Goal: Task Accomplishment & Management: Manage account settings

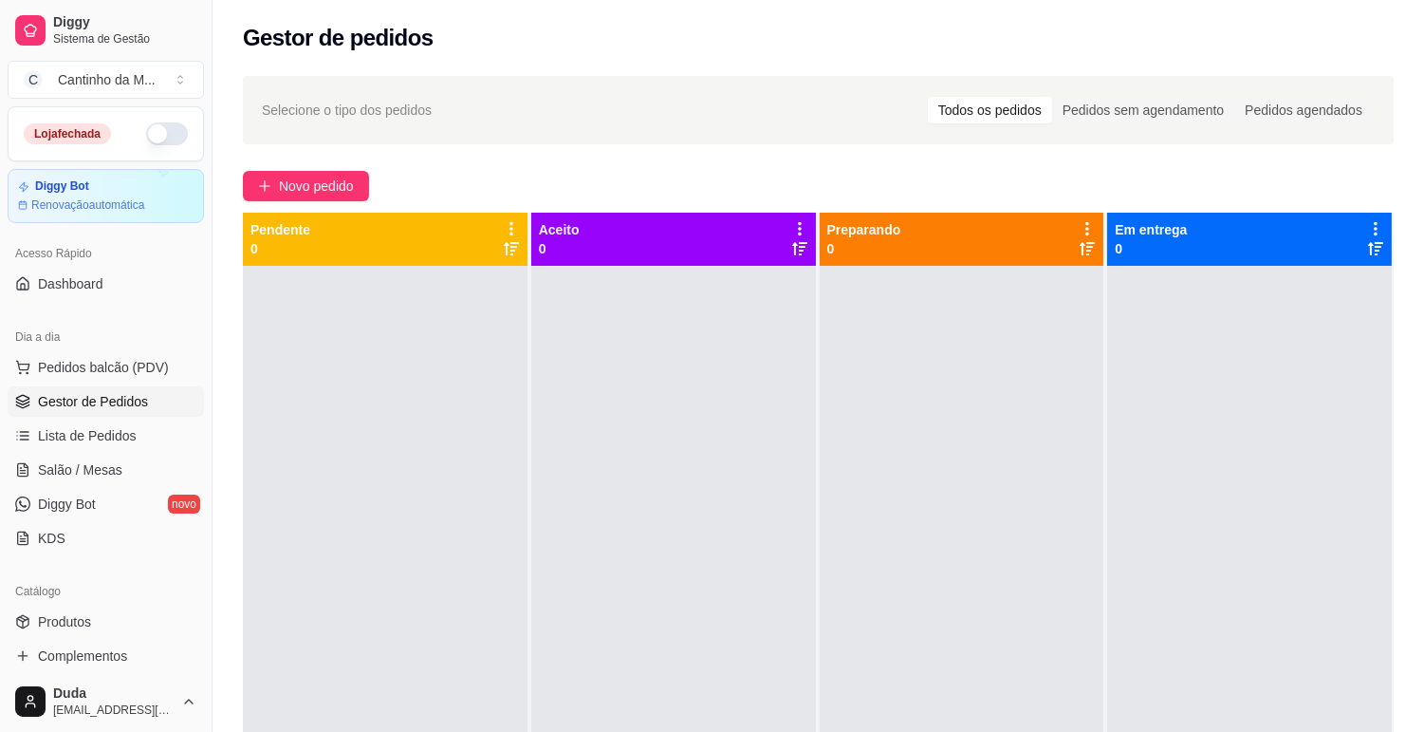
scroll to position [24, 0]
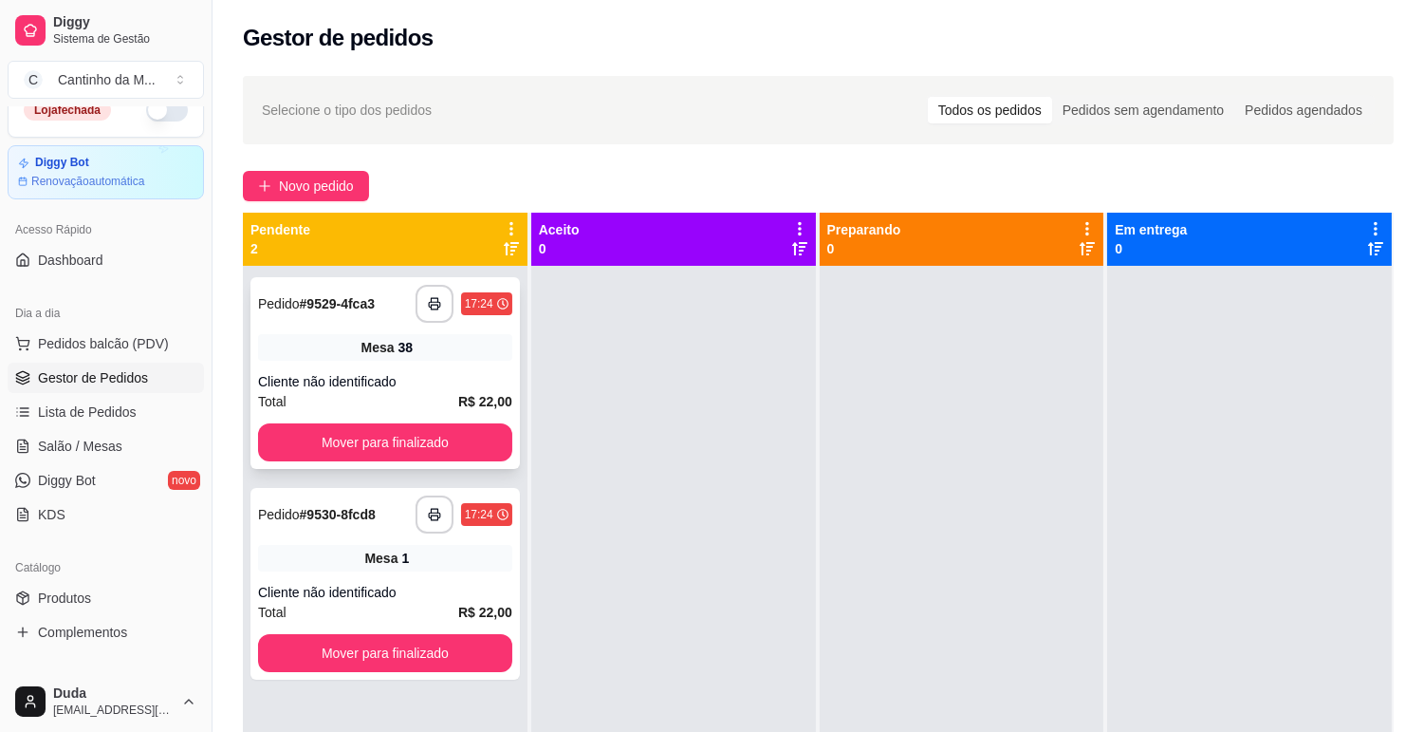
click at [343, 306] on strong "# 9529-4fca3" at bounding box center [337, 303] width 75 height 15
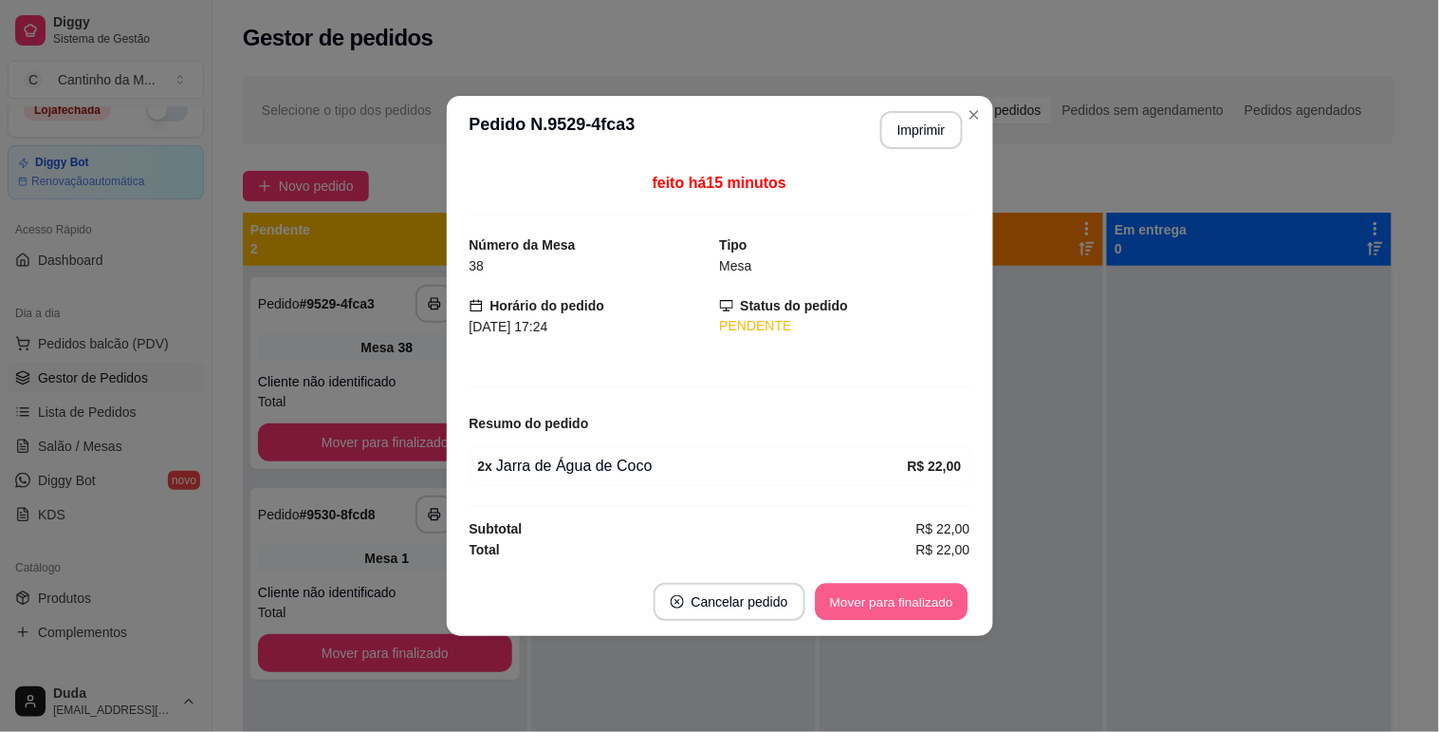
click at [880, 596] on button "Mover para finalizado" at bounding box center [891, 602] width 153 height 37
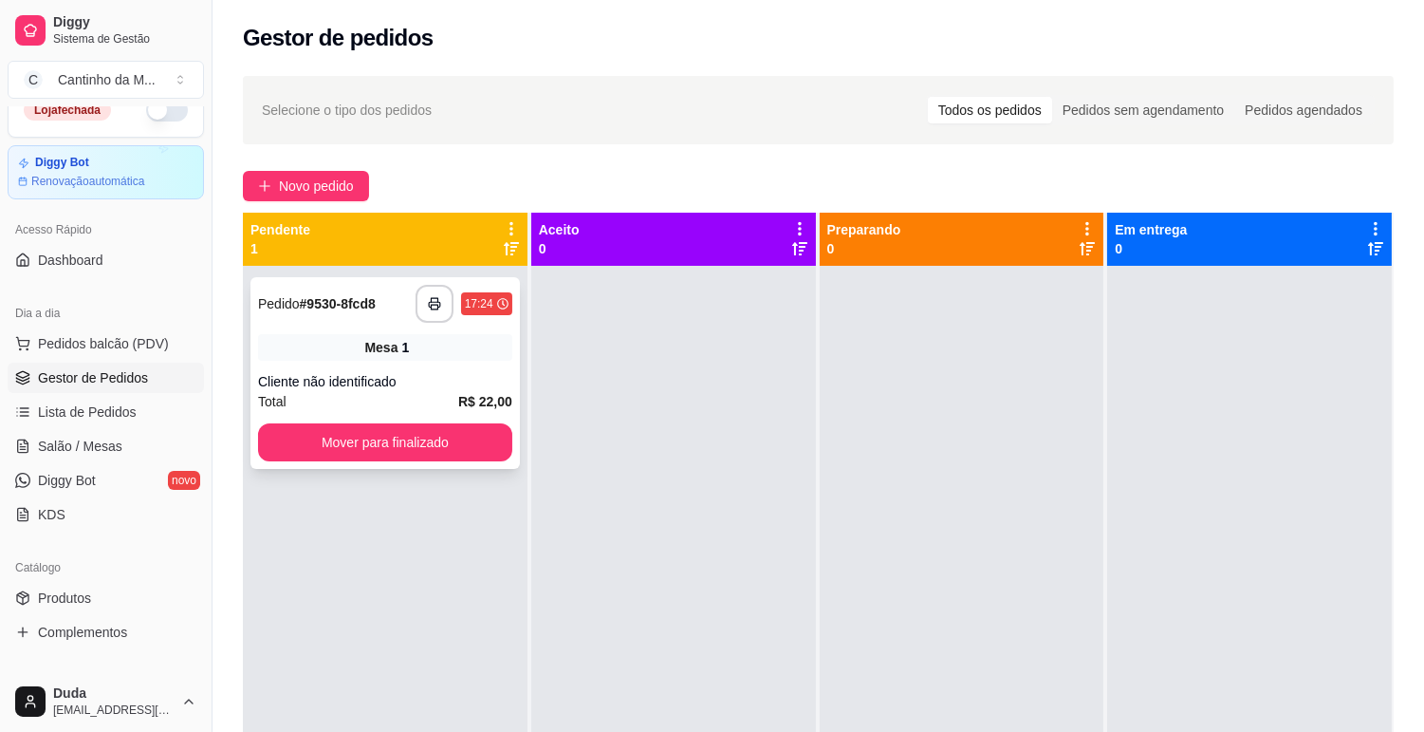
click at [375, 304] on strong "# 9530-8fcd8" at bounding box center [338, 303] width 76 height 15
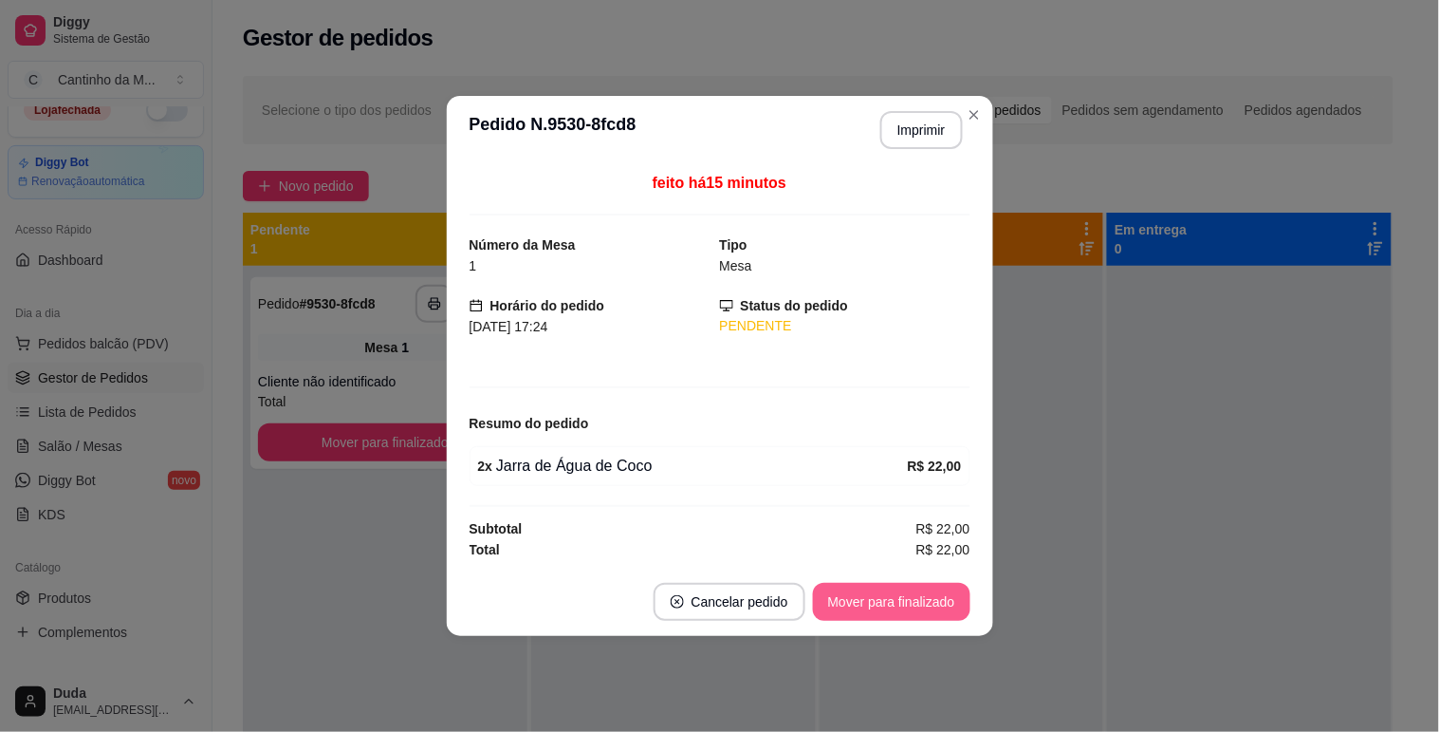
click at [870, 598] on button "Mover para finalizado" at bounding box center [891, 602] width 157 height 38
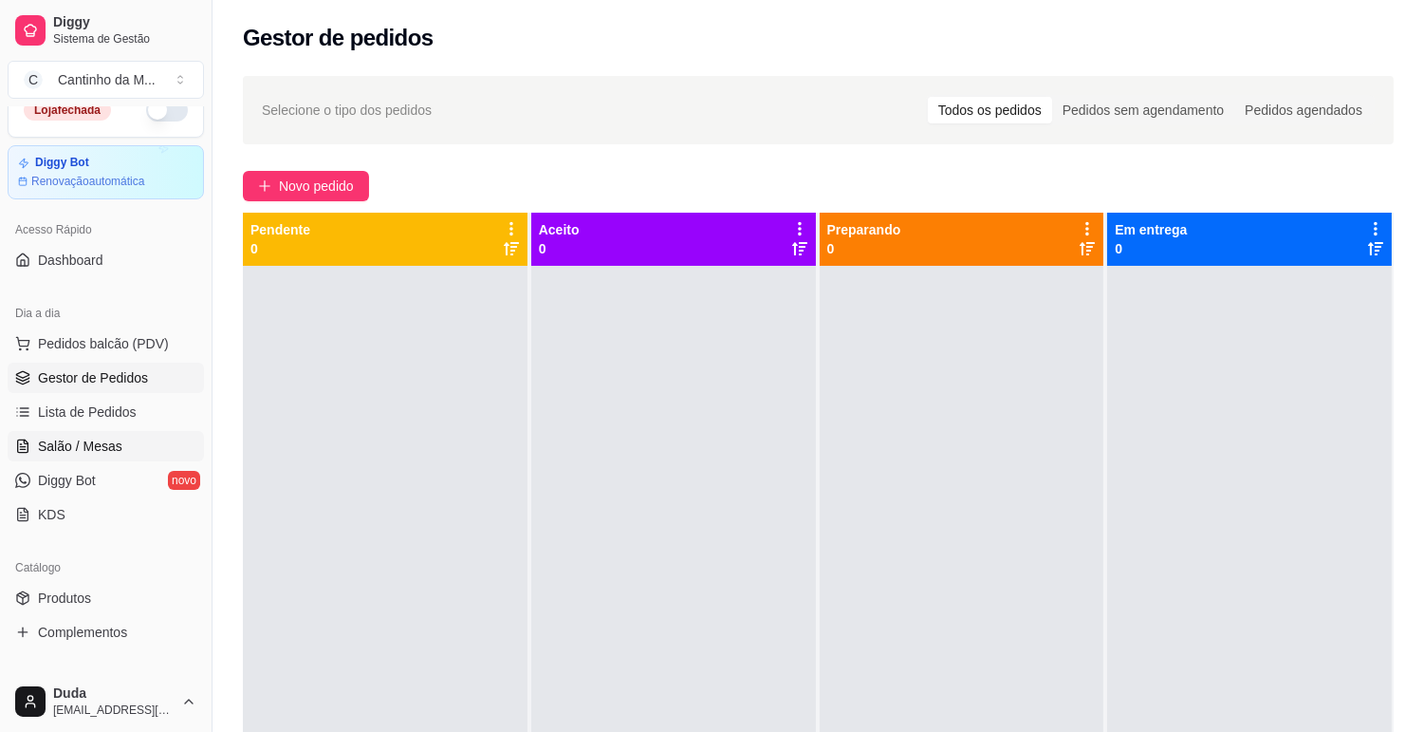
click at [108, 446] on span "Salão / Mesas" at bounding box center [80, 445] width 84 height 19
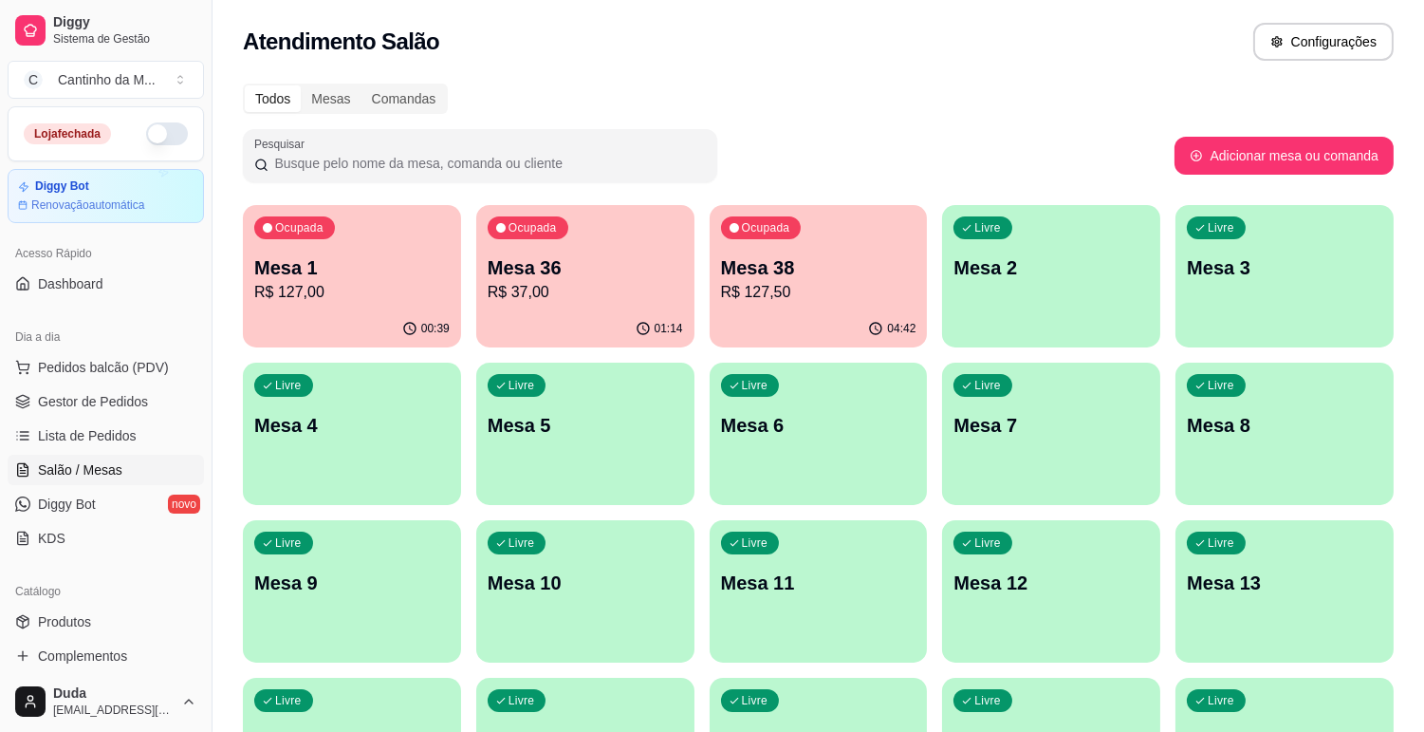
click at [370, 286] on p "R$ 127,00" at bounding box center [351, 292] width 195 height 23
click at [609, 298] on p "R$ 37,00" at bounding box center [585, 292] width 195 height 23
click at [786, 283] on p "R$ 127,50" at bounding box center [818, 292] width 195 height 23
click at [378, 283] on p "R$ 127,00" at bounding box center [351, 292] width 195 height 23
click at [111, 437] on span "Lista de Pedidos" at bounding box center [87, 435] width 99 height 19
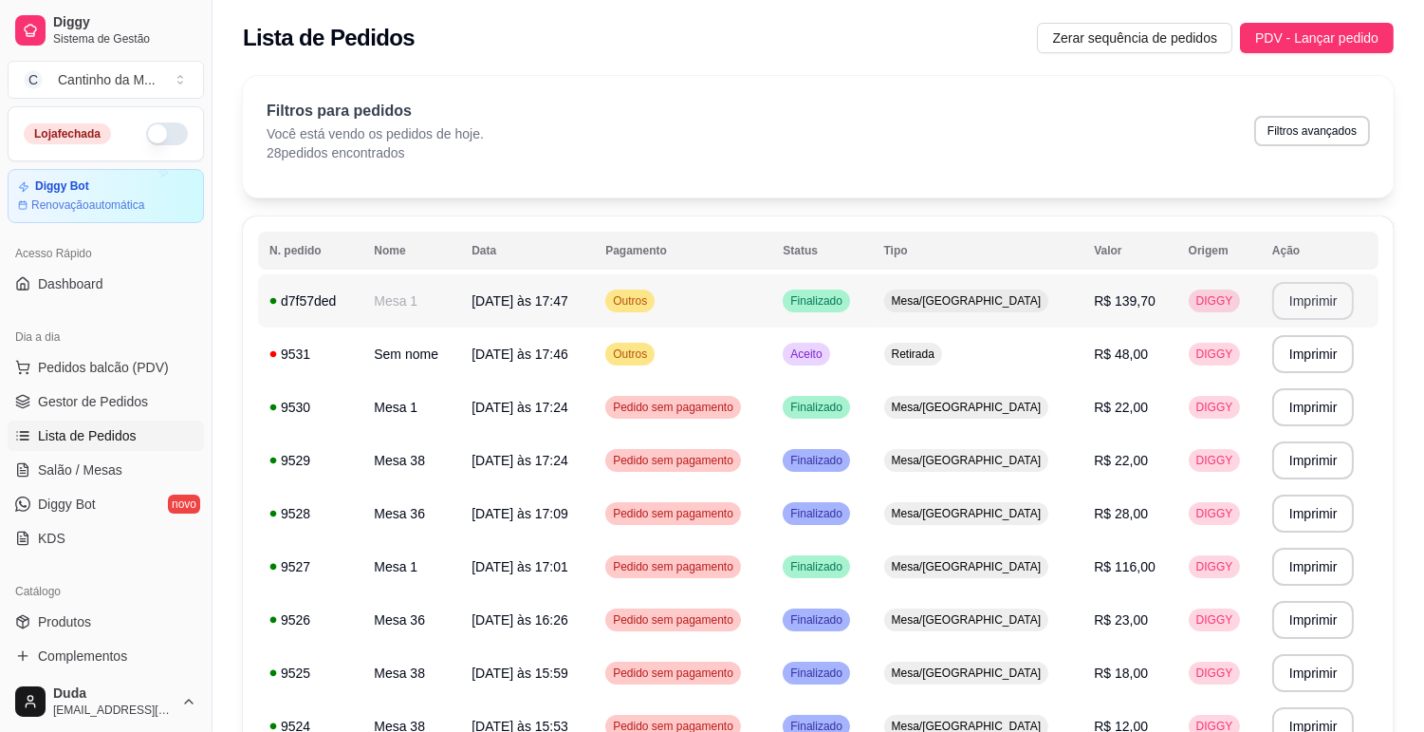
click at [1292, 295] on button "Imprimir" at bounding box center [1313, 301] width 83 height 38
click at [1296, 348] on button "Imprimir" at bounding box center [1313, 354] width 80 height 37
click at [101, 401] on span "Gestor de Pedidos" at bounding box center [93, 401] width 110 height 19
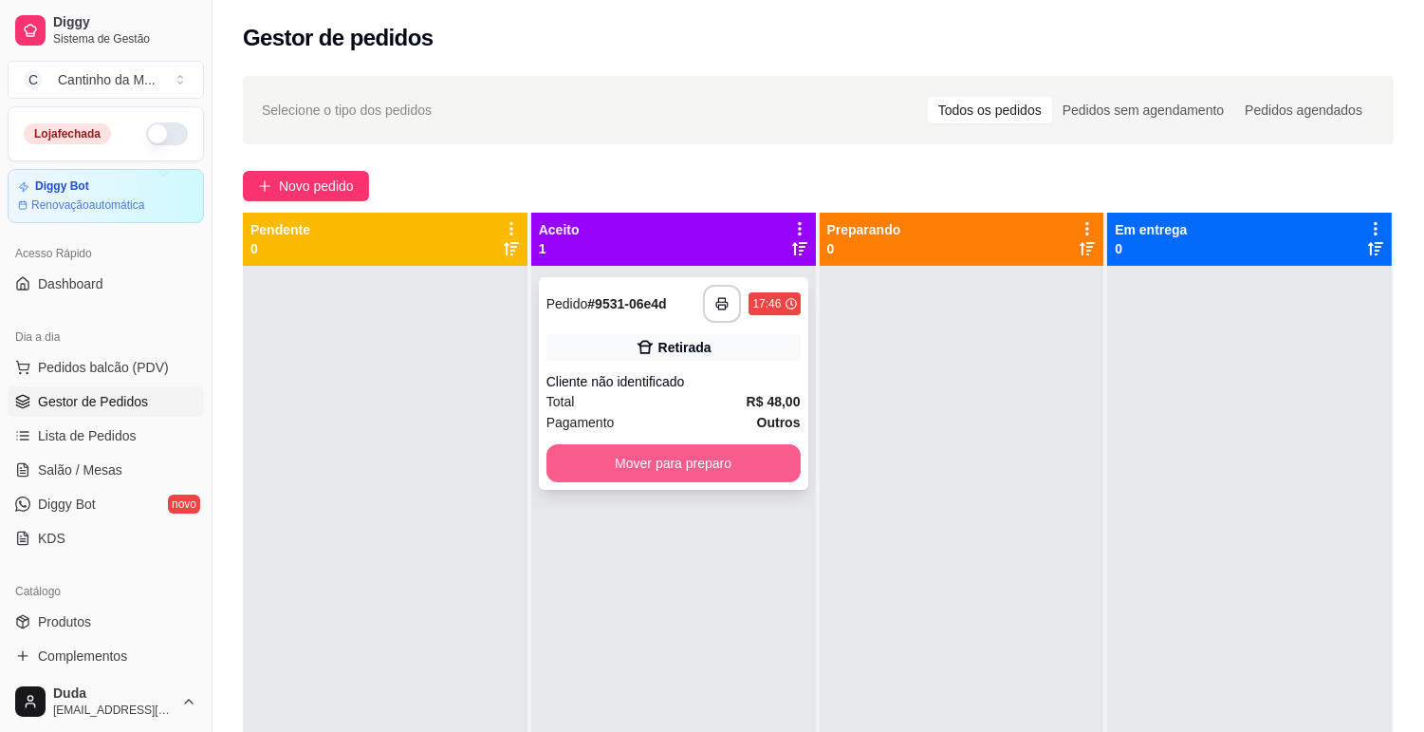
click at [621, 458] on button "Mover para preparo" at bounding box center [674, 463] width 254 height 38
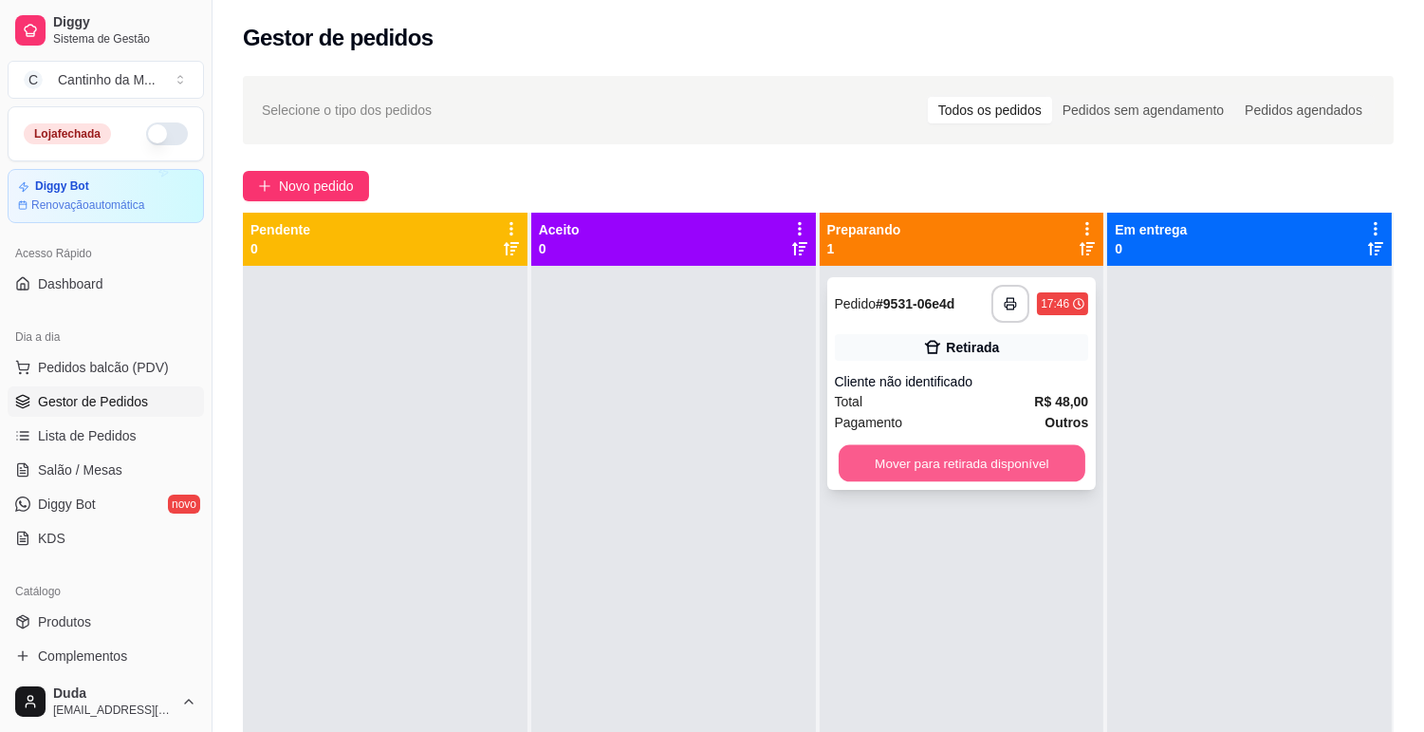
click at [939, 472] on button "Mover para retirada disponível" at bounding box center [962, 463] width 247 height 37
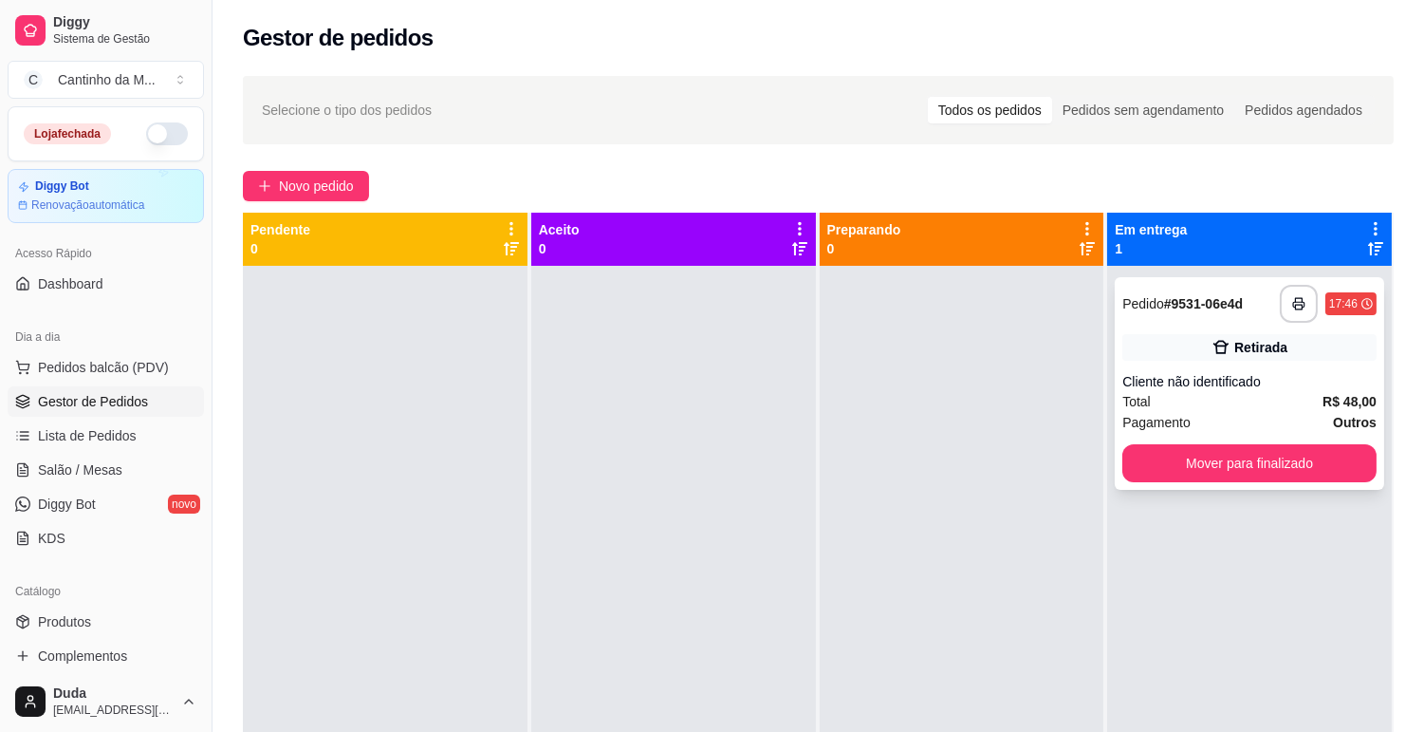
click at [1182, 306] on strong "# 9531-06e4d" at bounding box center [1203, 303] width 79 height 15
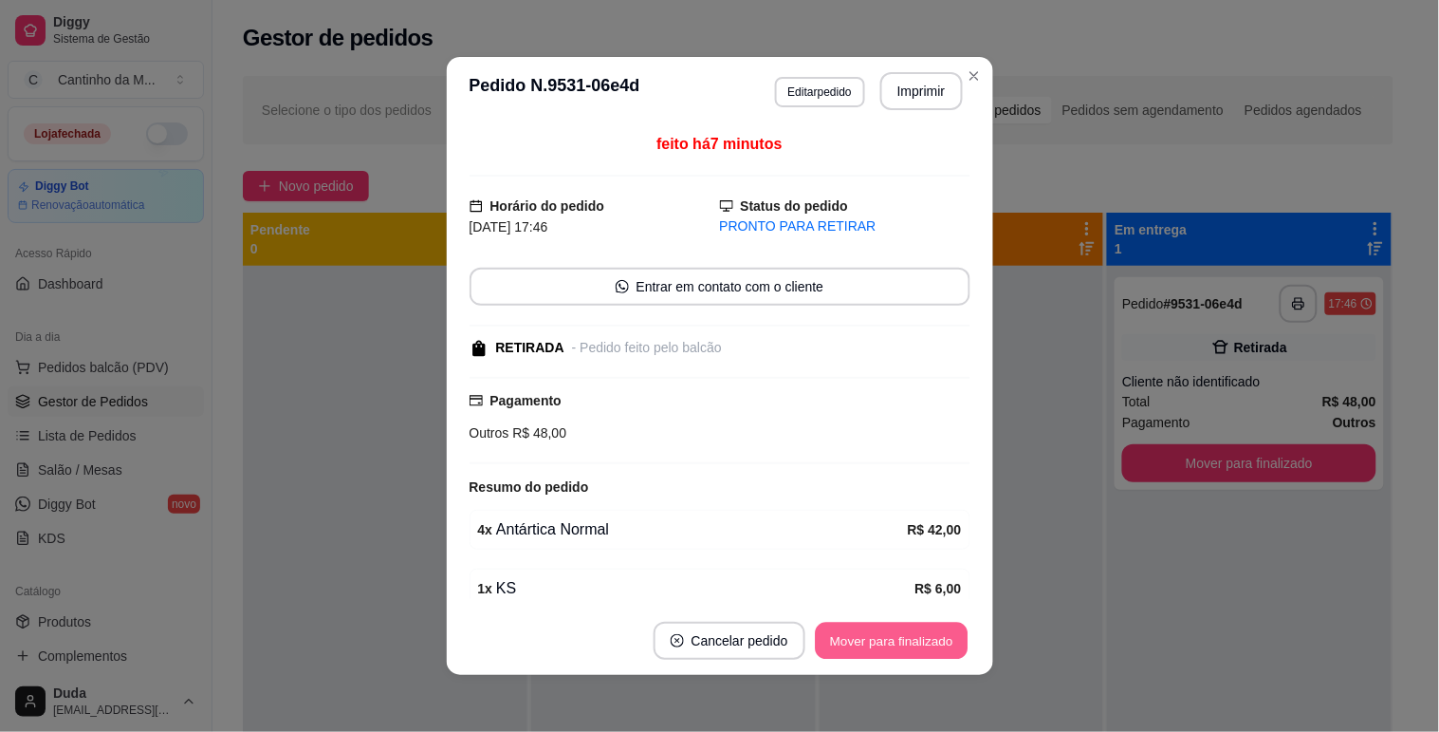
click at [918, 639] on button "Mover para finalizado" at bounding box center [891, 640] width 153 height 37
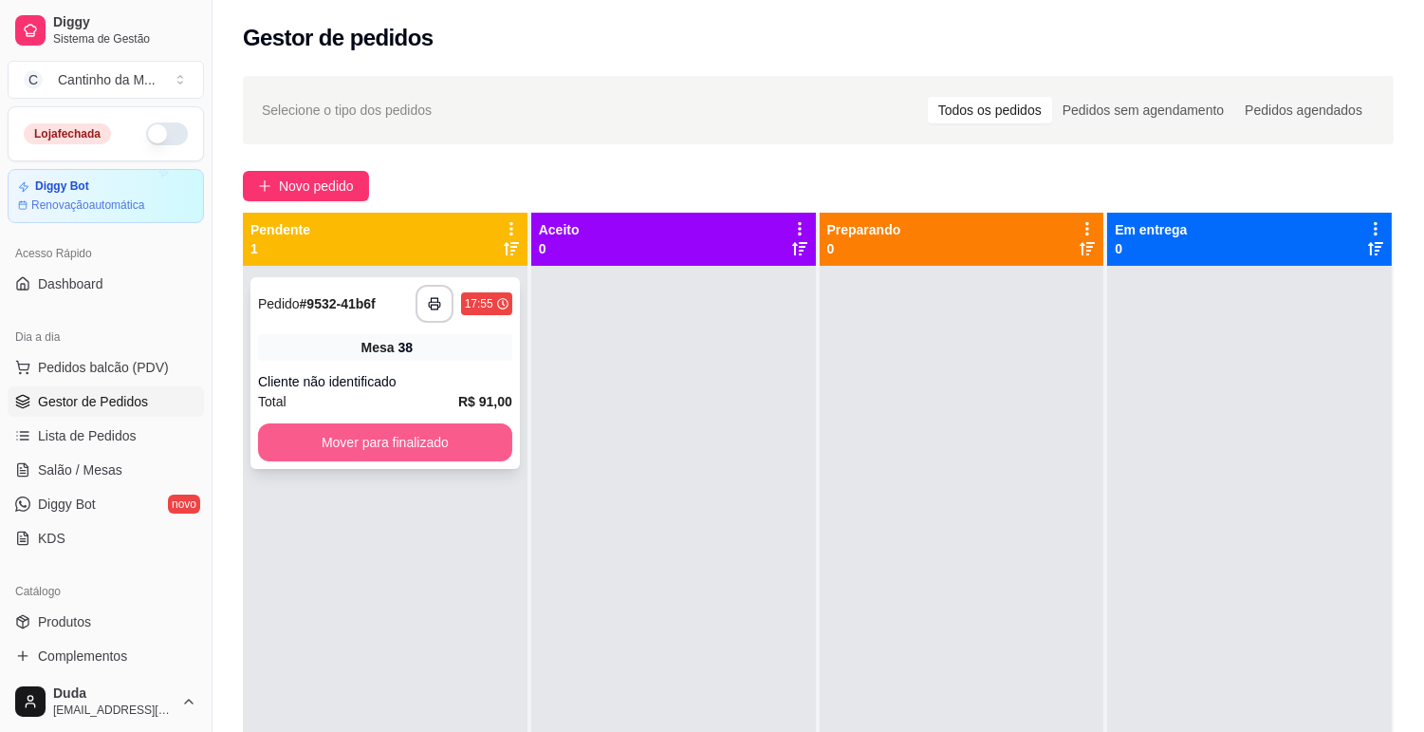
click at [381, 441] on button "Mover para finalizado" at bounding box center [385, 442] width 254 height 38
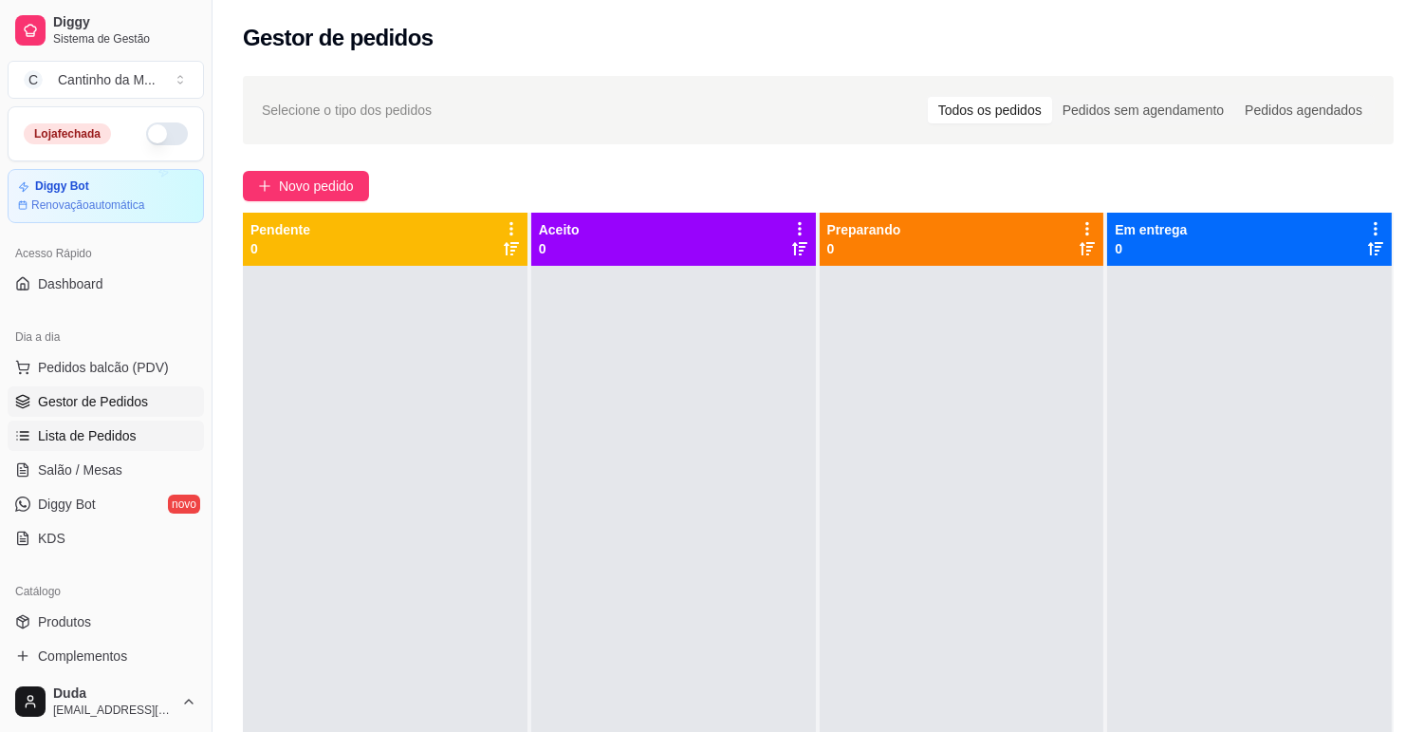
click at [73, 440] on span "Lista de Pedidos" at bounding box center [87, 435] width 99 height 19
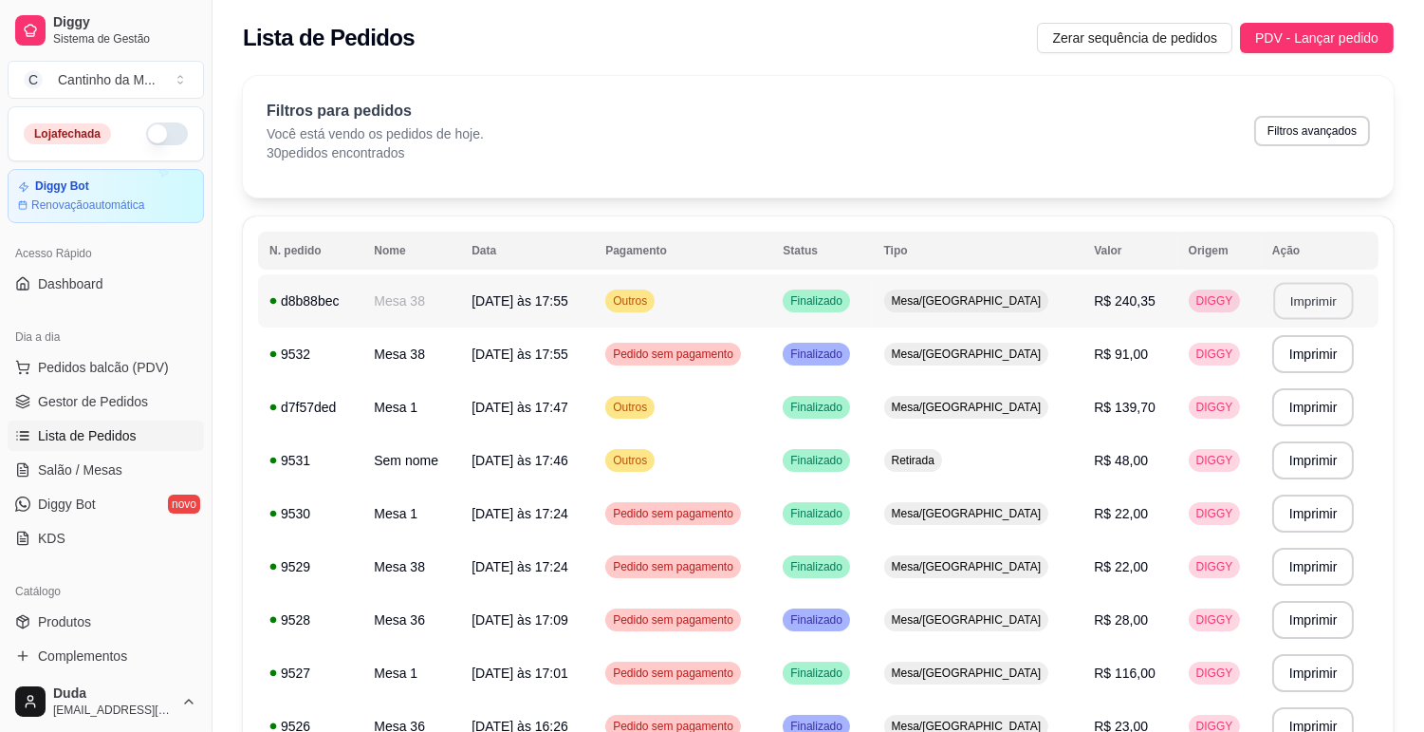
click at [1296, 298] on button "Imprimir" at bounding box center [1313, 301] width 80 height 37
click at [74, 468] on span "Salão / Mesas" at bounding box center [80, 469] width 84 height 19
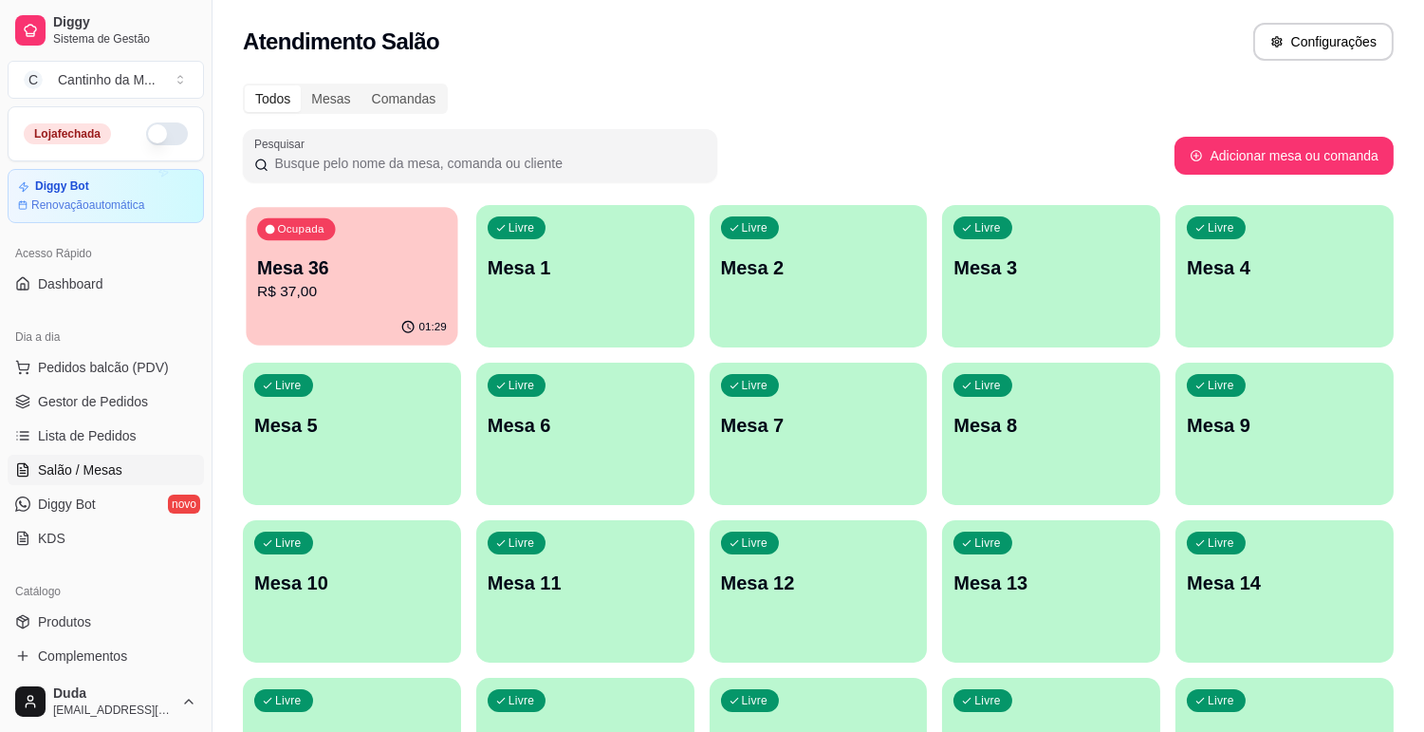
click at [301, 295] on p "R$ 37,00" at bounding box center [352, 292] width 190 height 22
click at [92, 435] on span "Lista de Pedidos" at bounding box center [87, 435] width 99 height 19
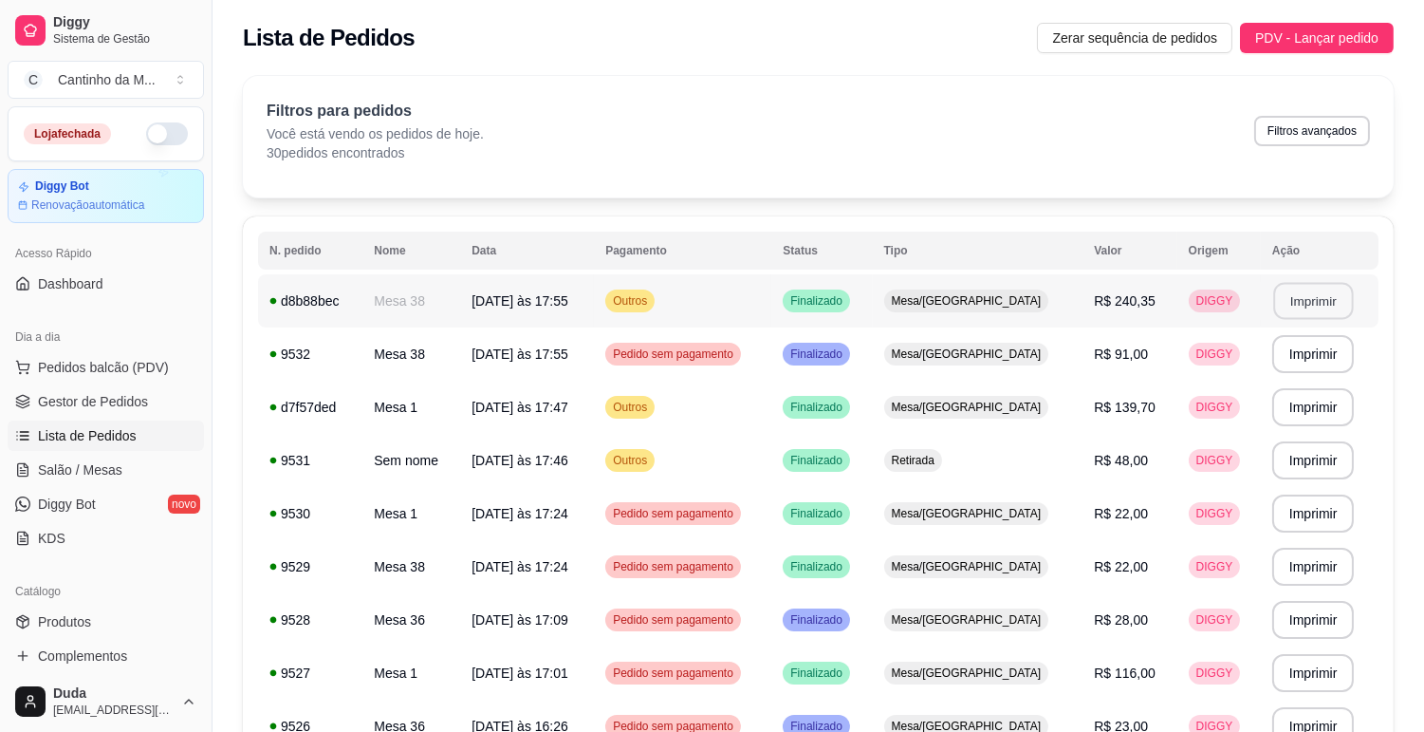
click at [1298, 305] on button "Imprimir" at bounding box center [1313, 301] width 80 height 37
click at [110, 460] on span "Salão / Mesas" at bounding box center [80, 469] width 84 height 19
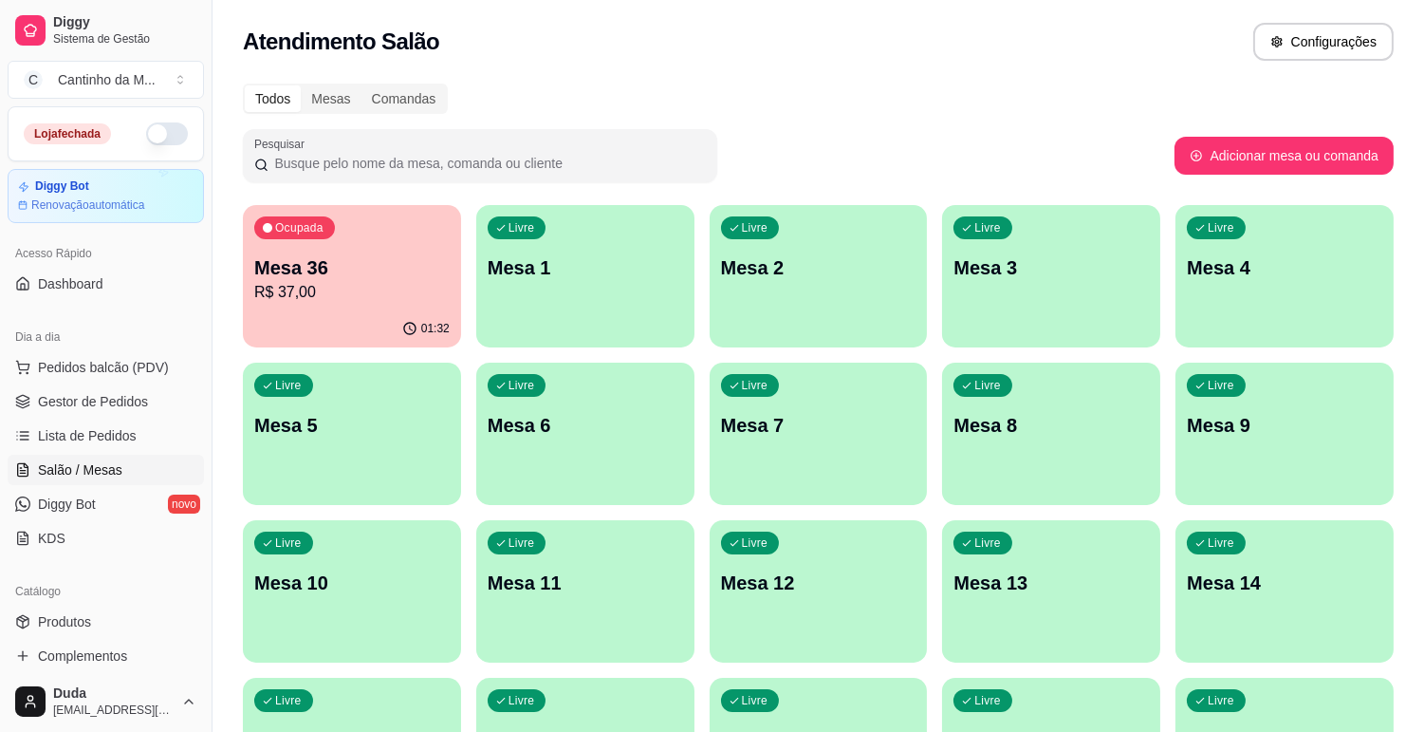
click at [118, 451] on ul "Pedidos balcão (PDV) Gestor de Pedidos Lista de Pedidos Salão / Mesas Diggy Bot…" at bounding box center [106, 452] width 196 height 201
click at [118, 442] on span "Lista de Pedidos" at bounding box center [87, 435] width 99 height 19
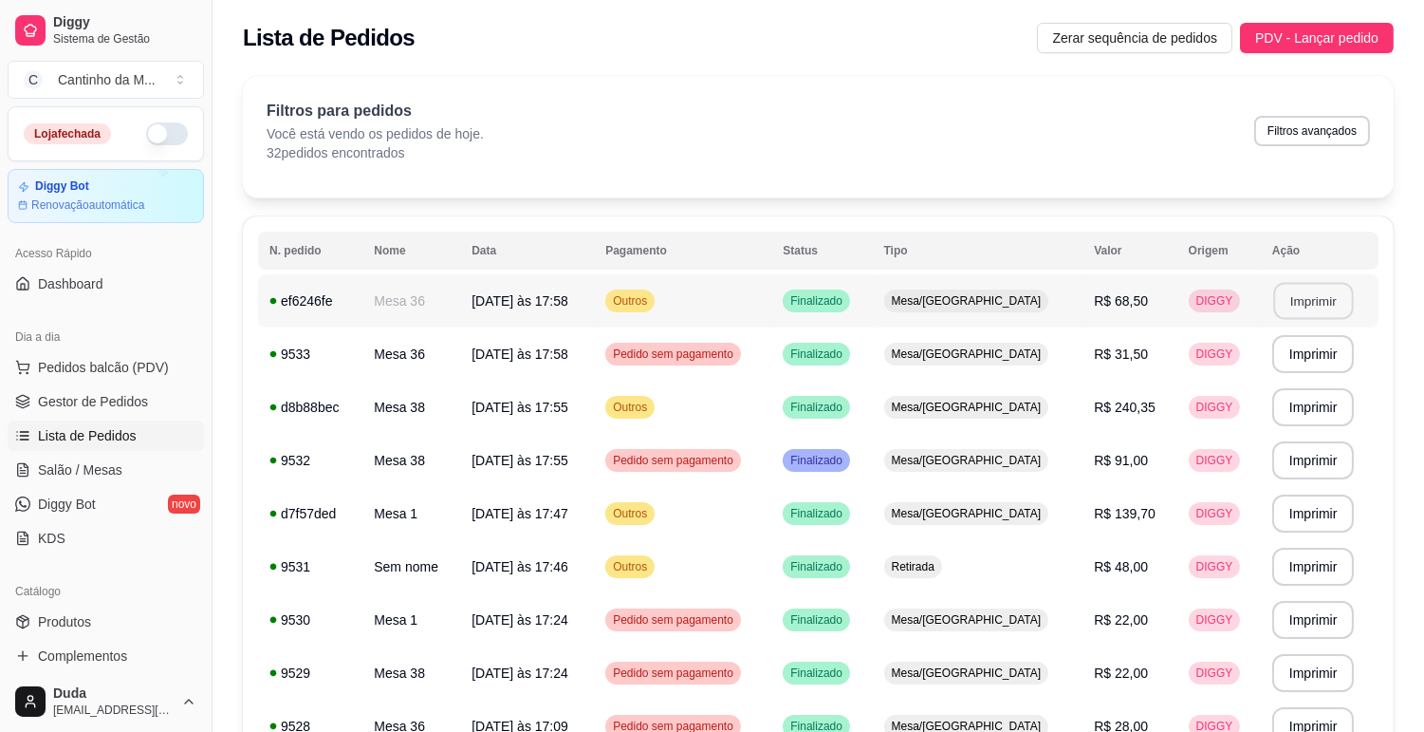
click at [1301, 299] on button "Imprimir" at bounding box center [1313, 301] width 80 height 37
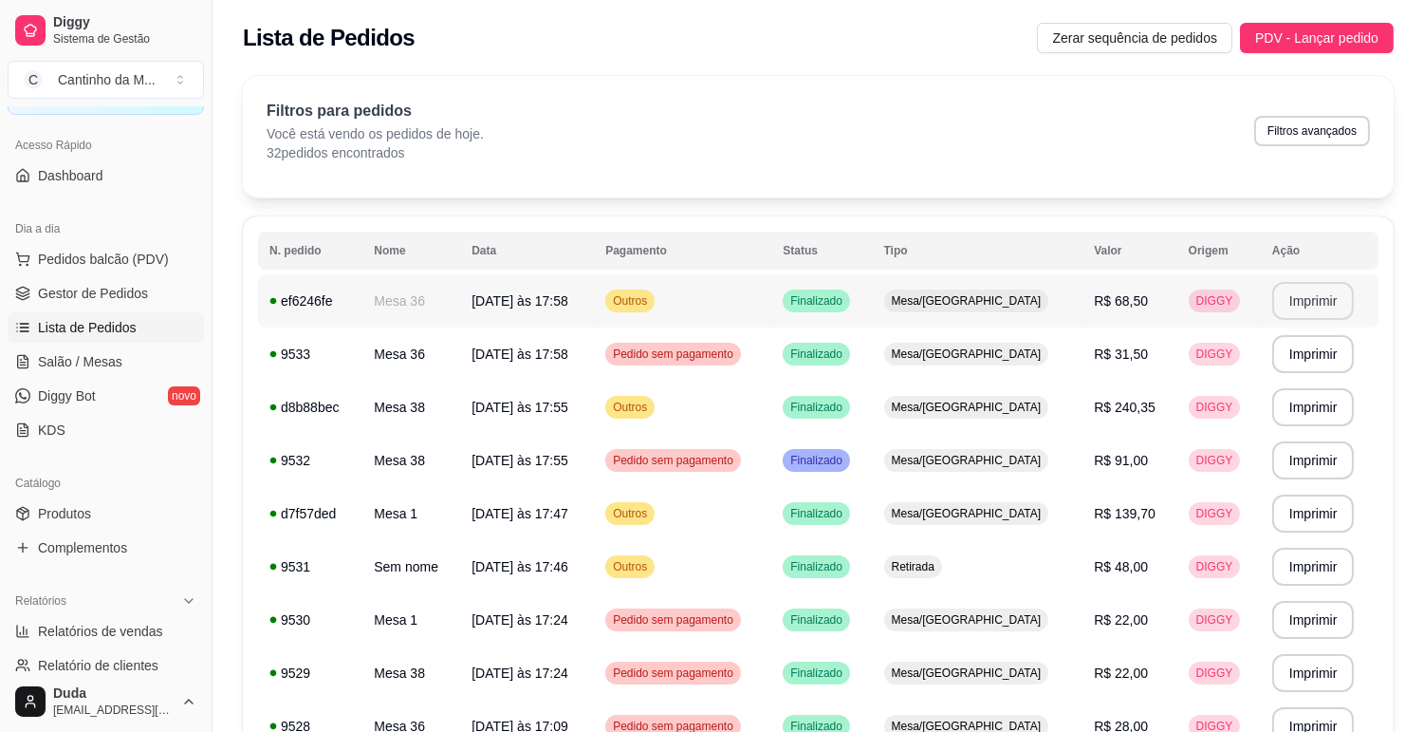
scroll to position [211, 0]
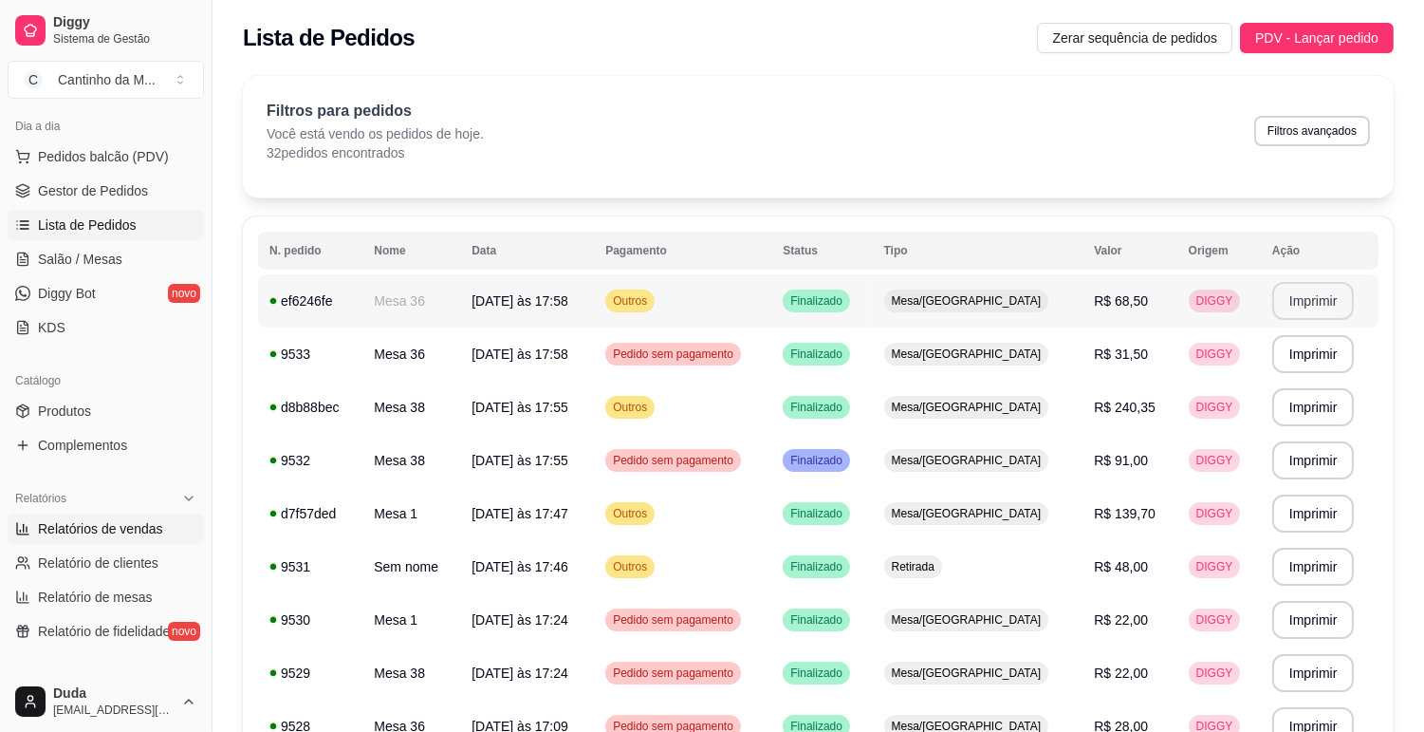
click at [126, 531] on span "Relatórios de vendas" at bounding box center [100, 528] width 125 height 19
select select "ALL"
select select "0"
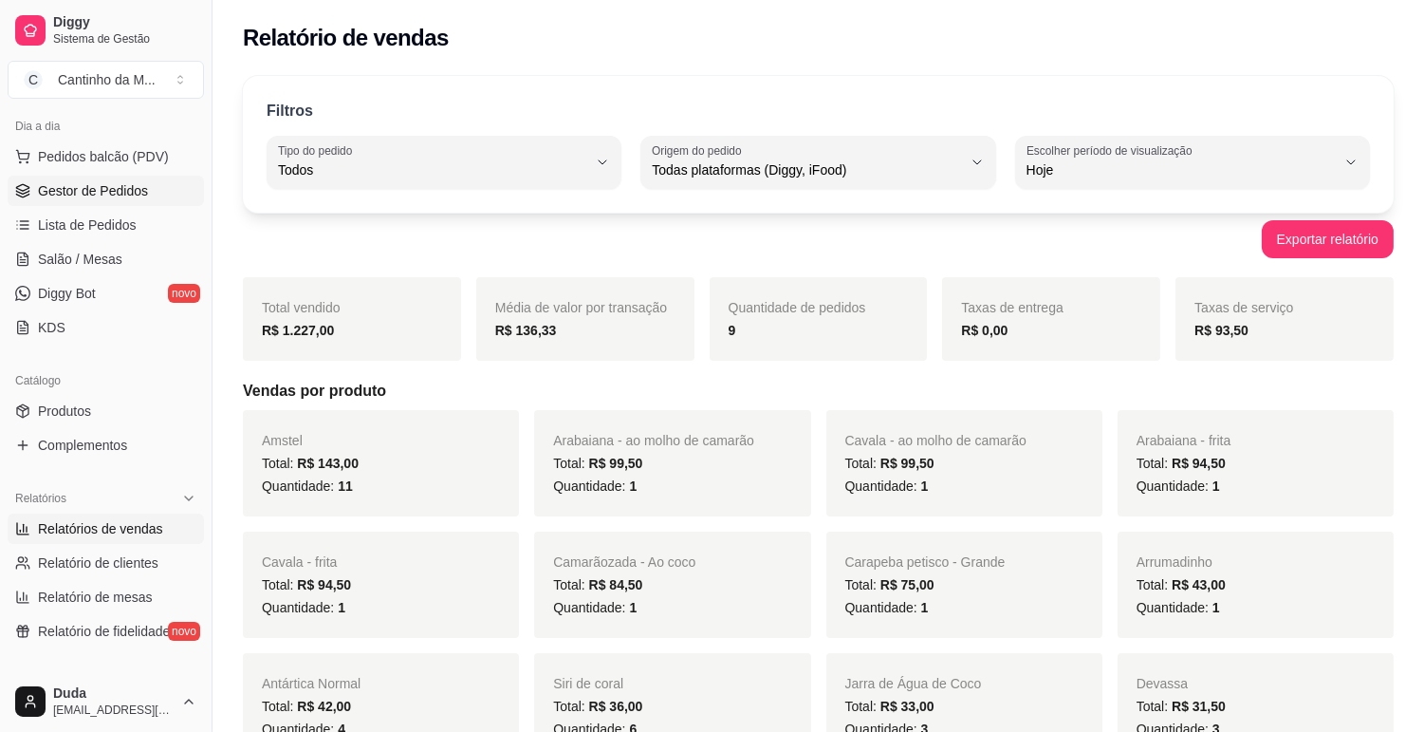
click at [83, 201] on link "Gestor de Pedidos" at bounding box center [106, 191] width 196 height 30
